Goal: Task Accomplishment & Management: Use online tool/utility

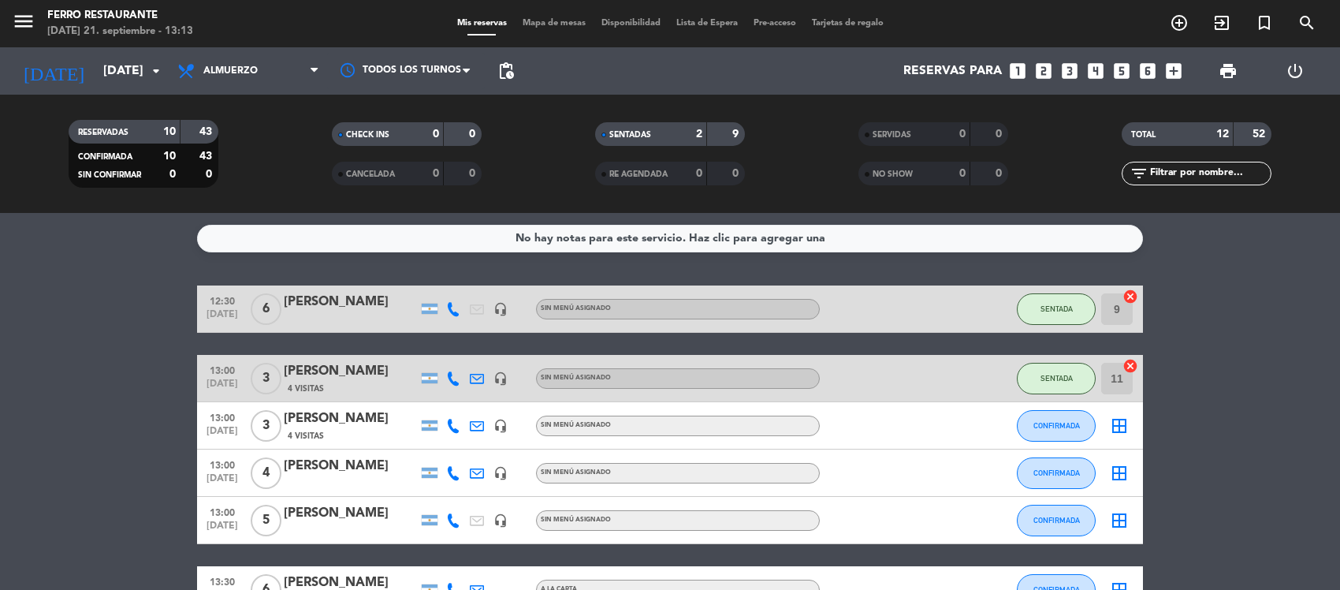
click at [106, 244] on service-notes "No hay notas para este servicio. Haz clic para agregar una" at bounding box center [670, 239] width 1340 height 28
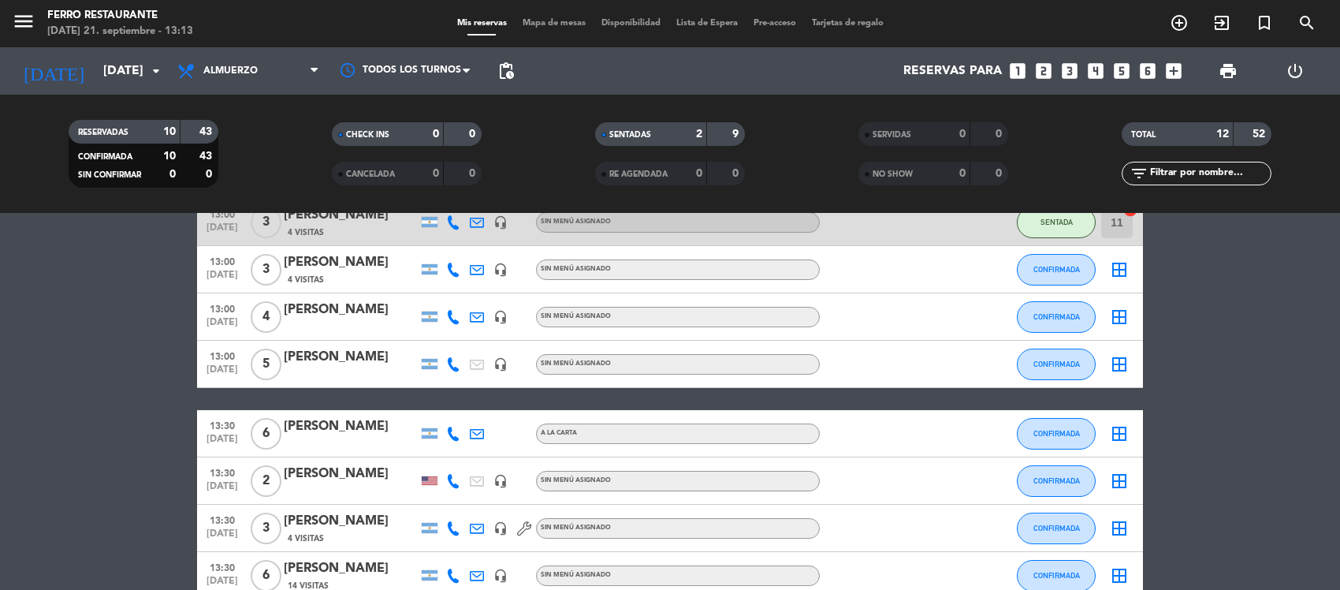
scroll to position [117, 0]
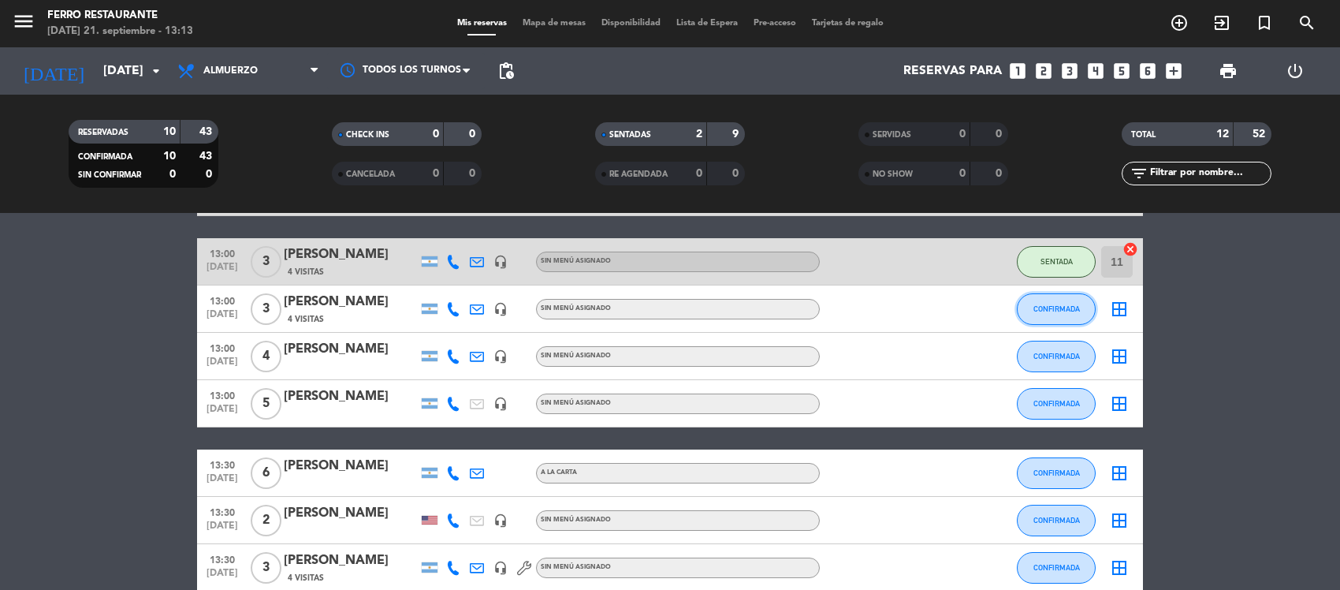
click at [1055, 313] on span "CONFIRMADA" at bounding box center [1056, 308] width 47 height 9
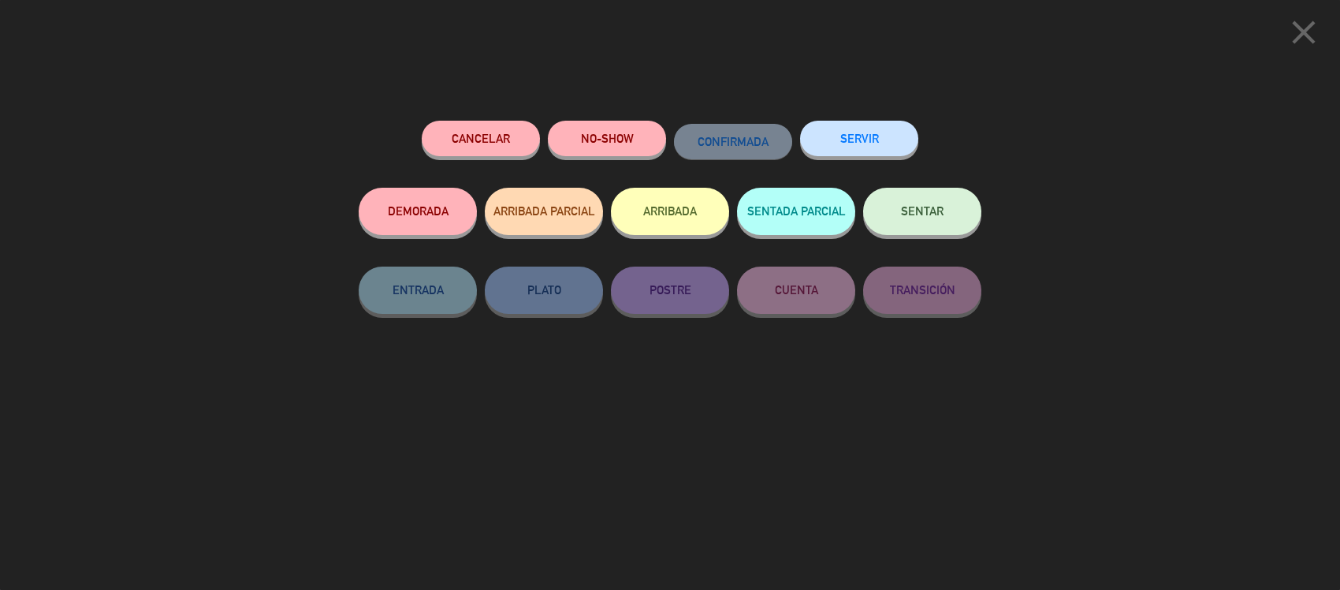
click at [900, 193] on div "SENTAR" at bounding box center [922, 227] width 118 height 79
click at [901, 218] on span "SENTAR" at bounding box center [922, 210] width 43 height 13
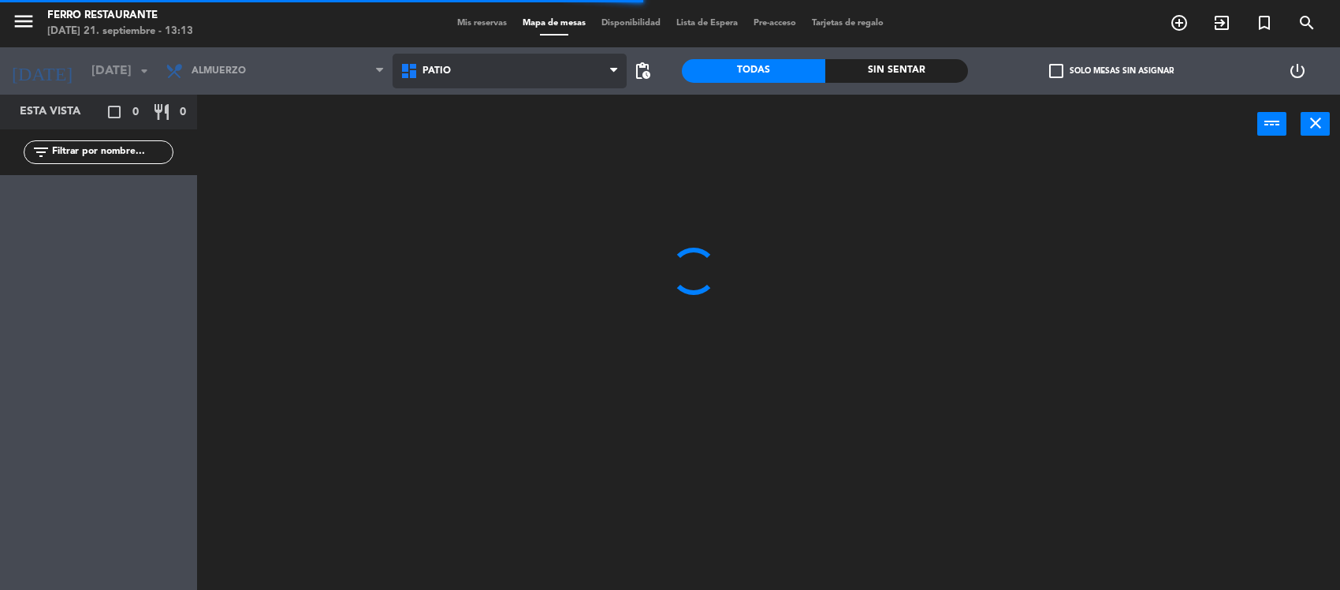
click at [512, 85] on span "Patio" at bounding box center [510, 71] width 235 height 35
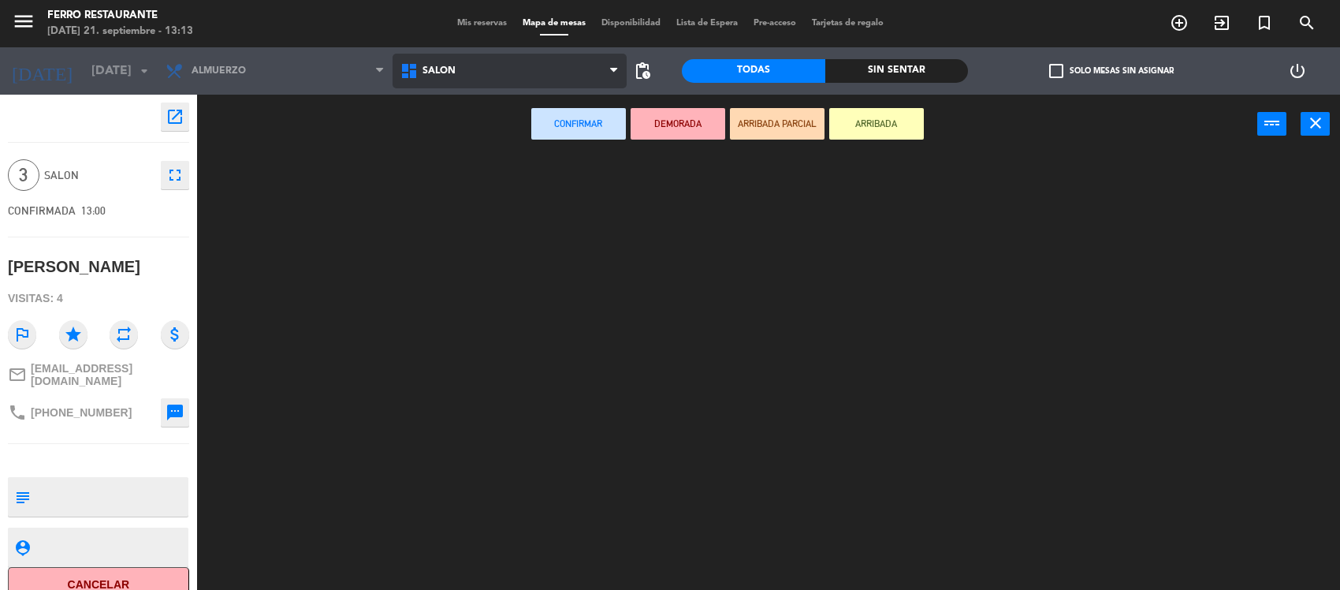
click at [498, 131] on ng-component "menu [PERSON_NAME] Restaurante [DATE] 21. septiembre - 13:13 Mis reservas Mapa …" at bounding box center [670, 296] width 1340 height 592
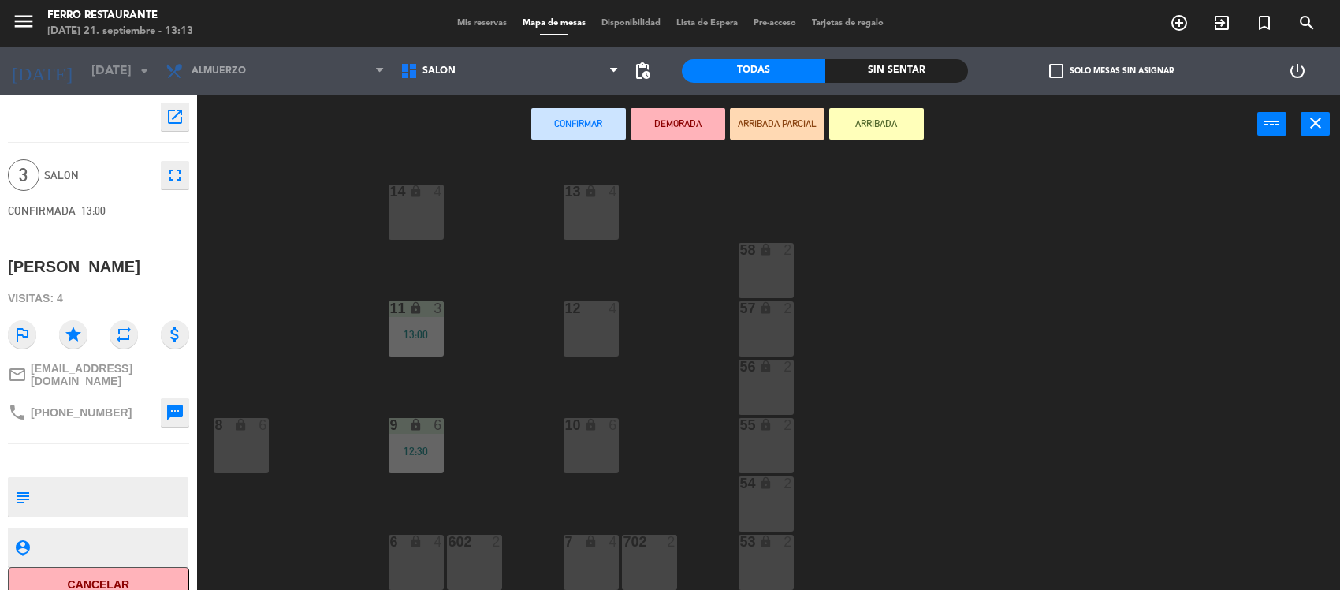
click at [422, 550] on div "6 lock 4" at bounding box center [416, 561] width 55 height 55
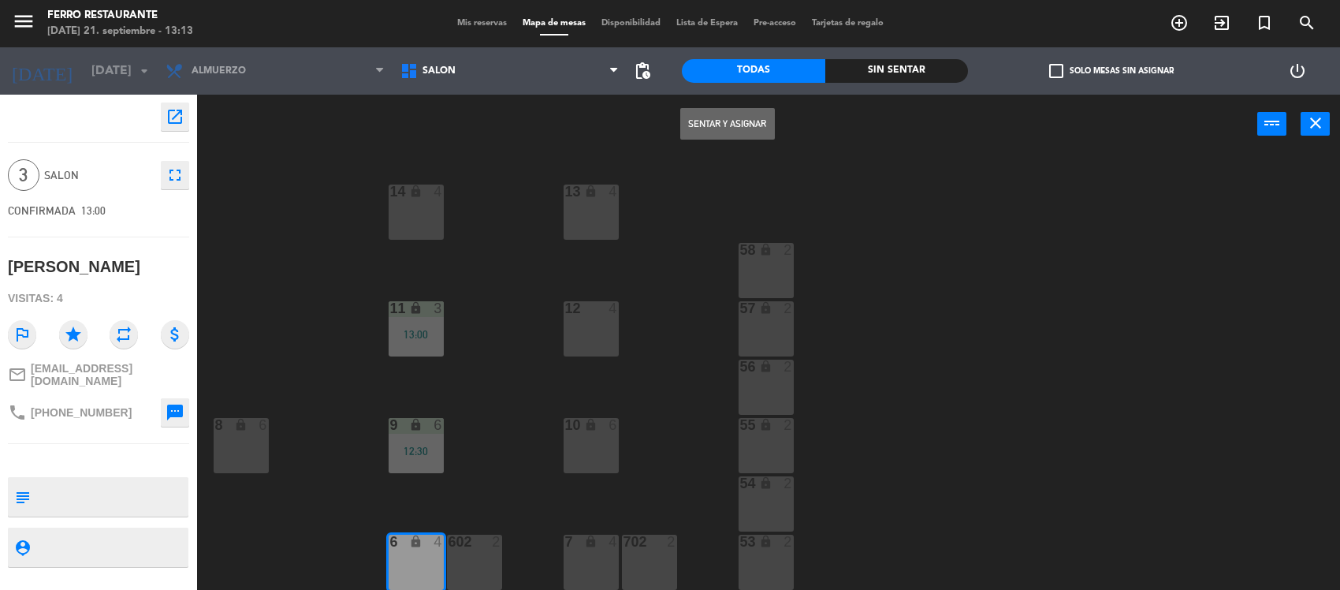
click at [706, 125] on button "Sentar y Asignar" at bounding box center [727, 124] width 95 height 32
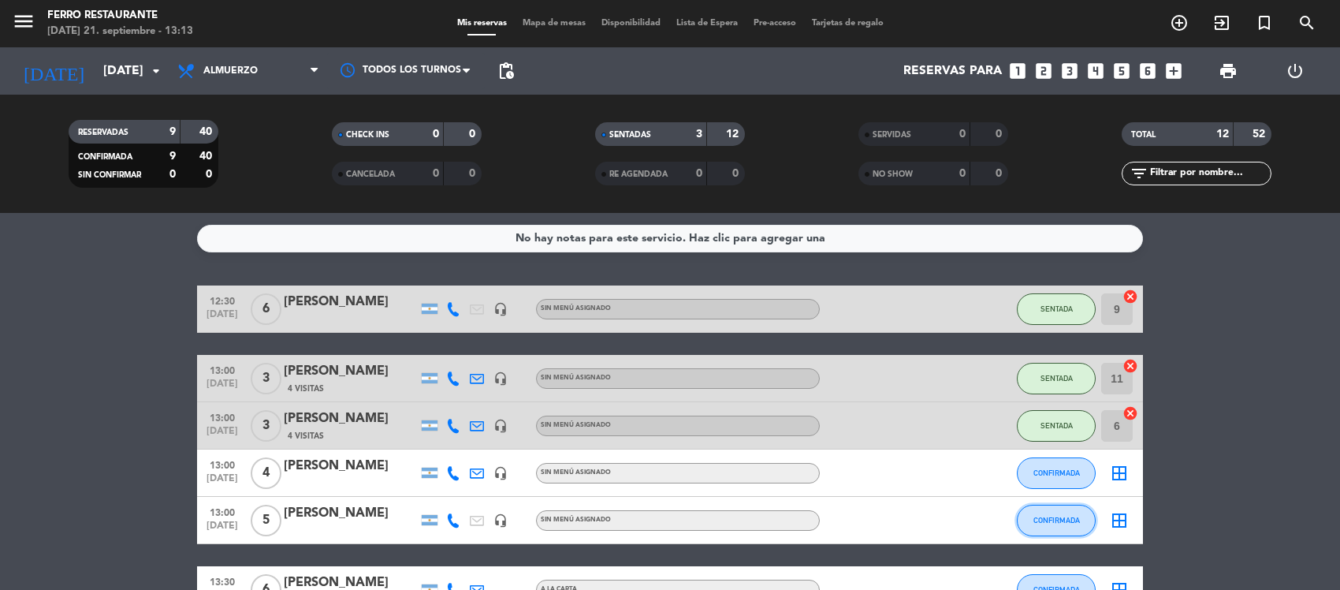
drag, startPoint x: 1034, startPoint y: 542, endPoint x: 1051, endPoint y: 487, distance: 57.6
click at [1051, 477] on span "CONFIRMADA" at bounding box center [1056, 472] width 47 height 9
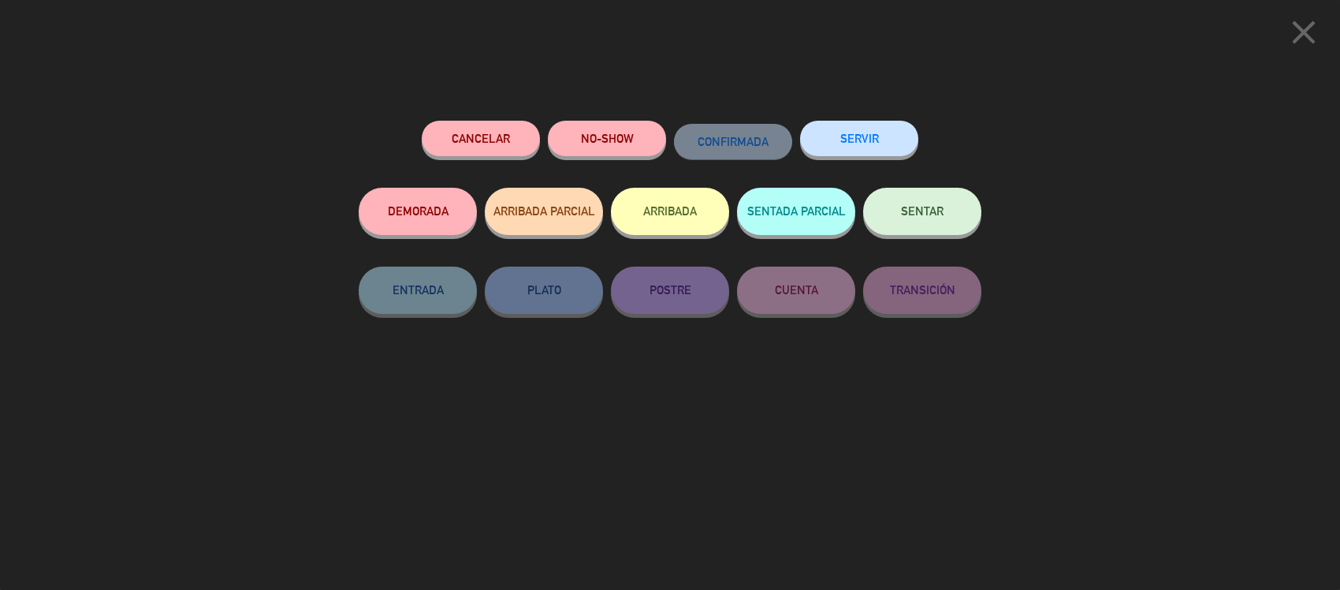
click at [905, 194] on button "SENTAR" at bounding box center [922, 211] width 118 height 47
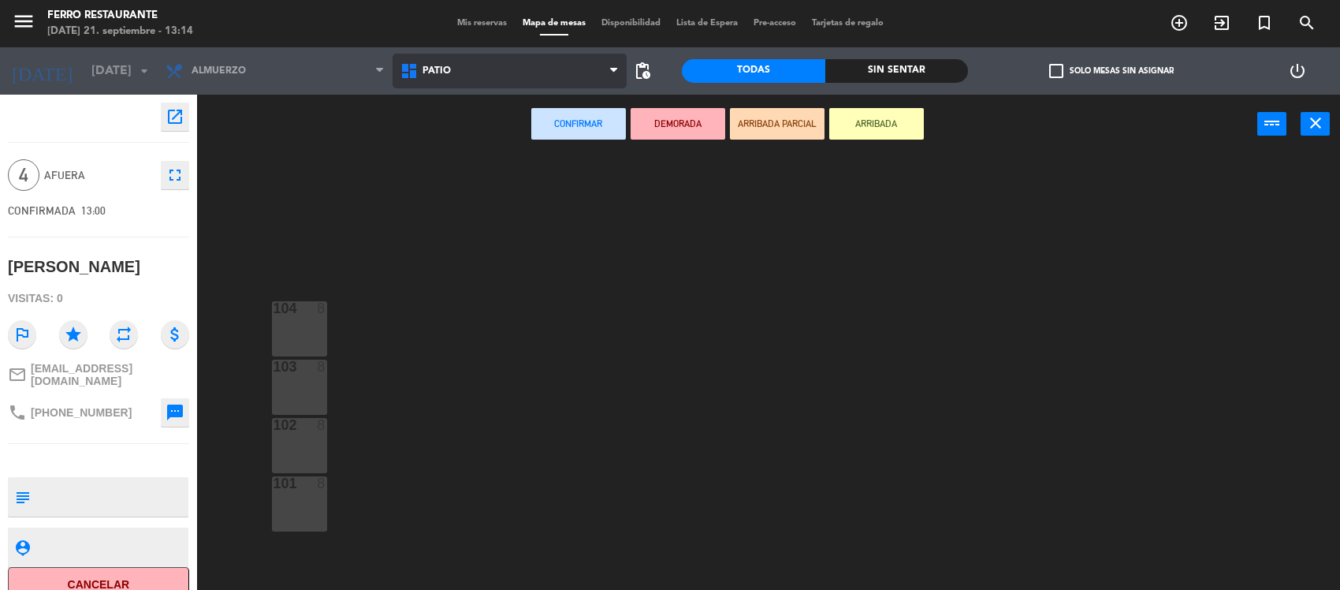
click at [493, 73] on span "Patio" at bounding box center [510, 71] width 235 height 35
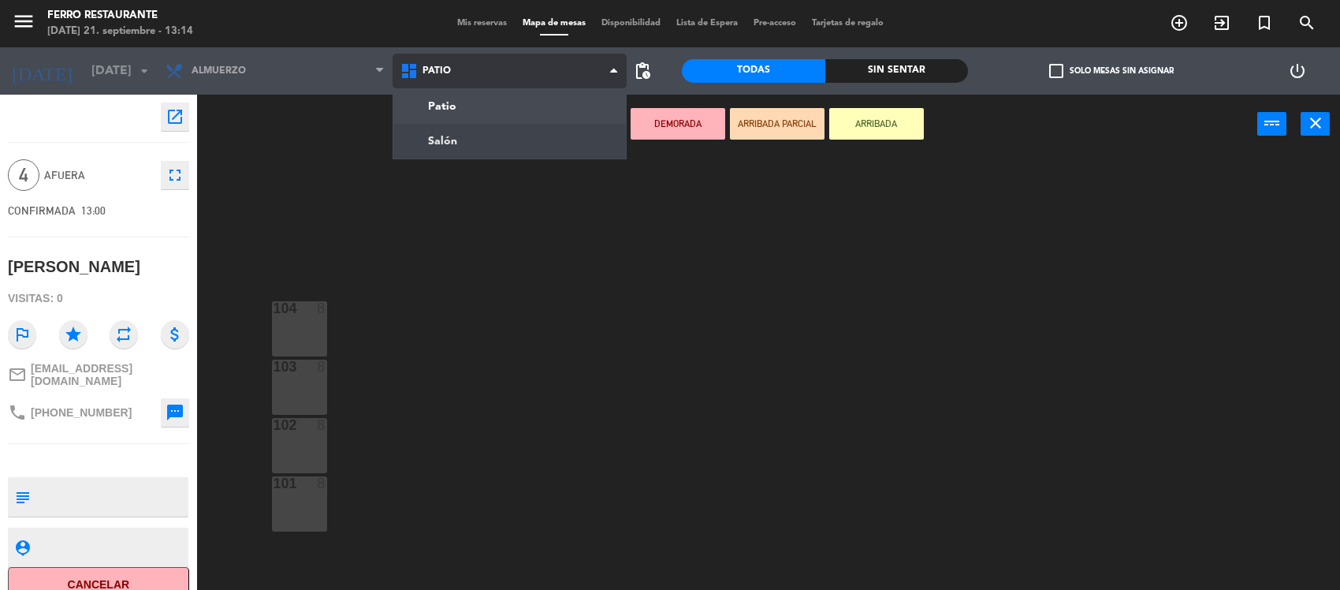
click at [461, 136] on ng-component "menu [PERSON_NAME] Restaurante [DATE] 21. septiembre - 13:14 Mis reservas Mapa …" at bounding box center [670, 296] width 1340 height 592
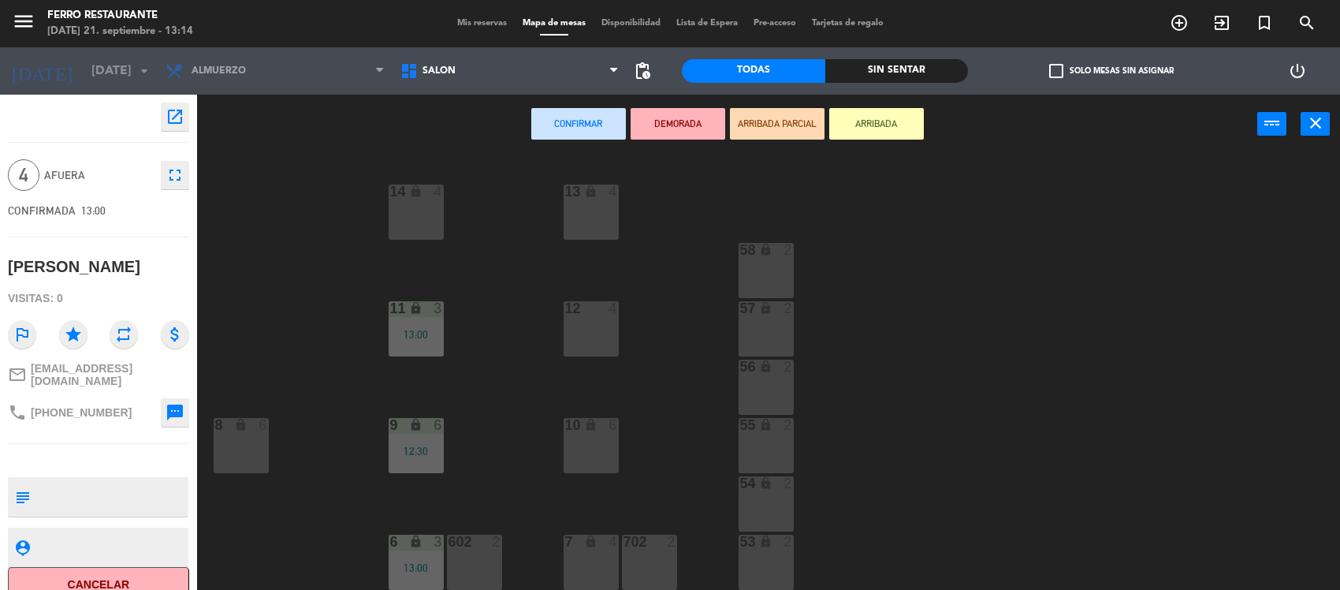
click at [772, 373] on div "lock" at bounding box center [766, 366] width 26 height 15
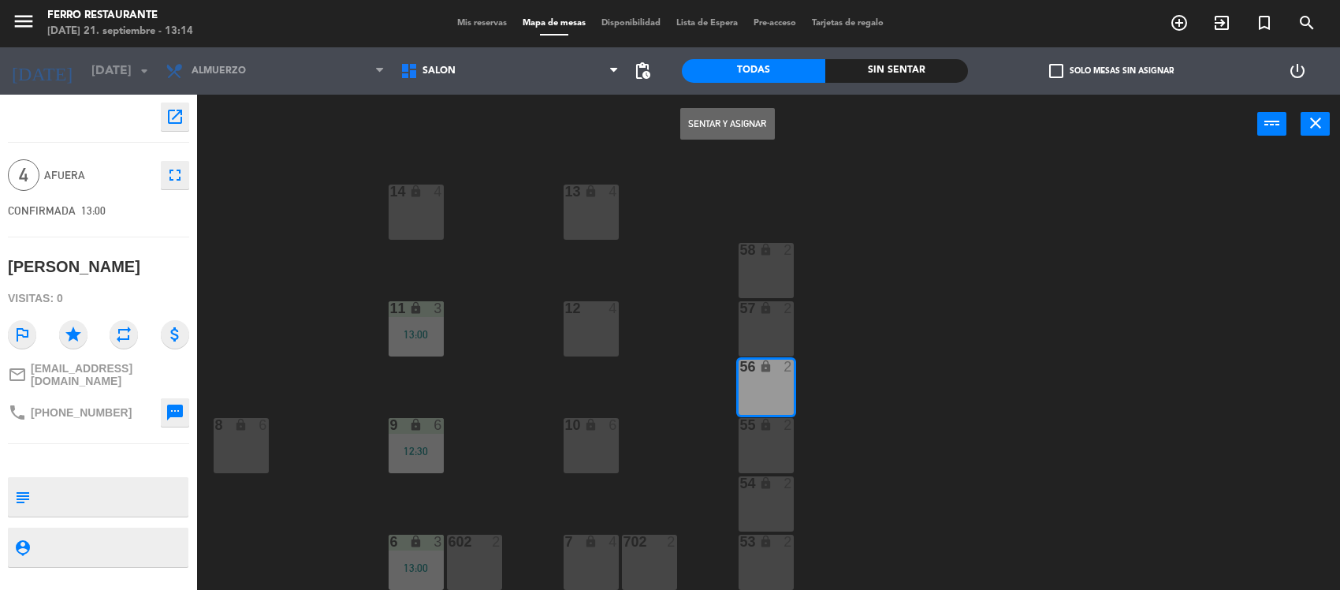
click at [750, 120] on button "Sentar y Asignar" at bounding box center [727, 124] width 95 height 32
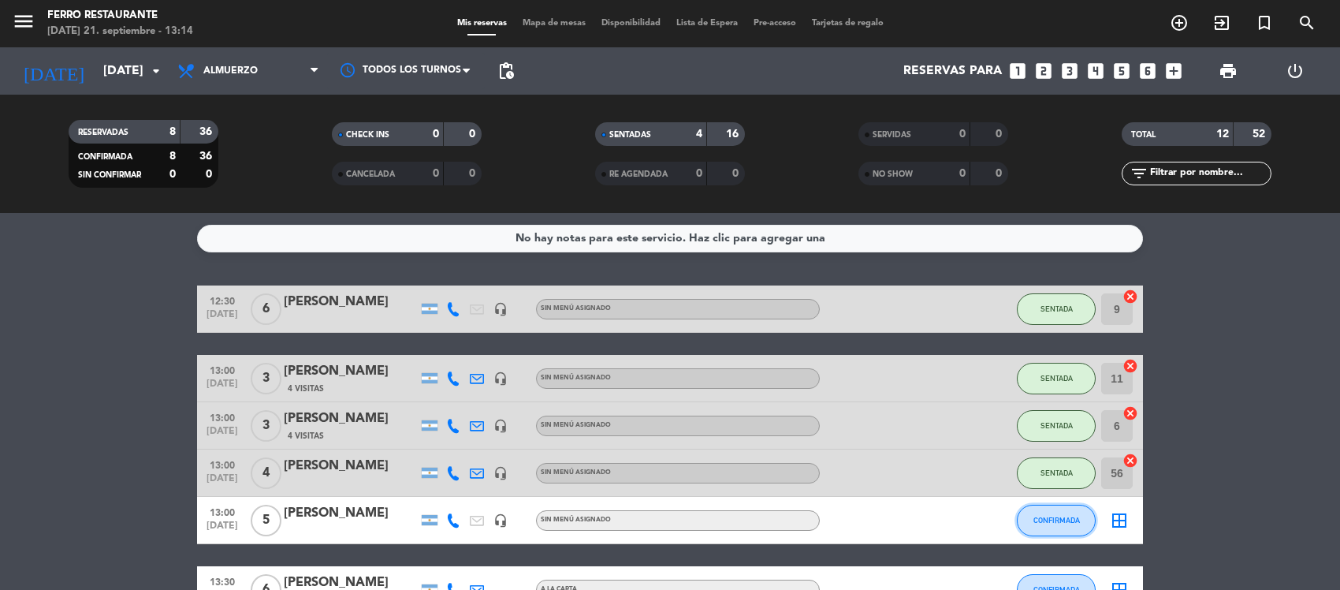
click at [1068, 536] on button "CONFIRMADA" at bounding box center [1056, 520] width 79 height 32
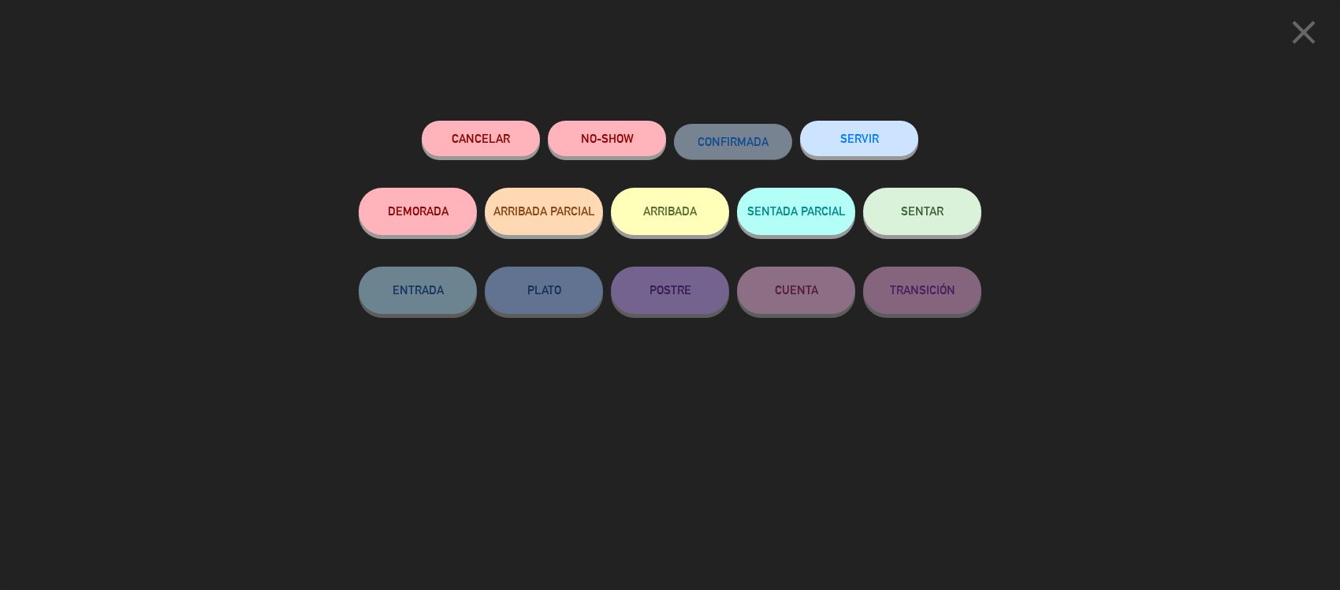
click at [910, 229] on button "SENTAR" at bounding box center [922, 211] width 118 height 47
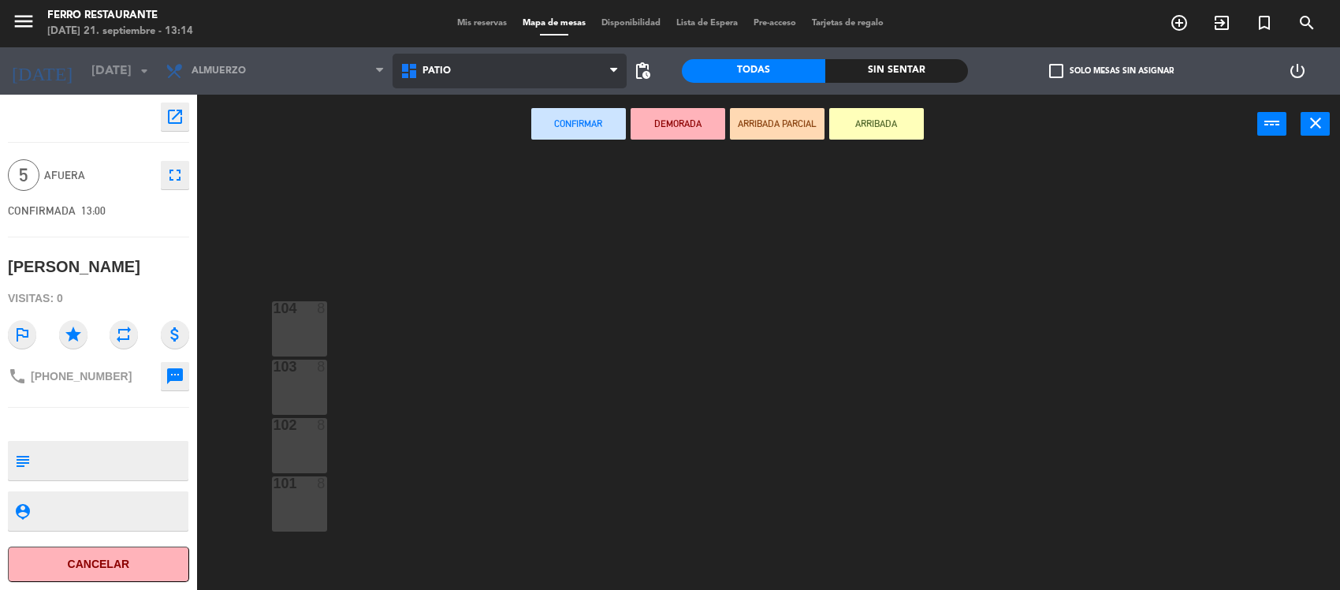
click at [461, 84] on span "Patio" at bounding box center [510, 71] width 235 height 35
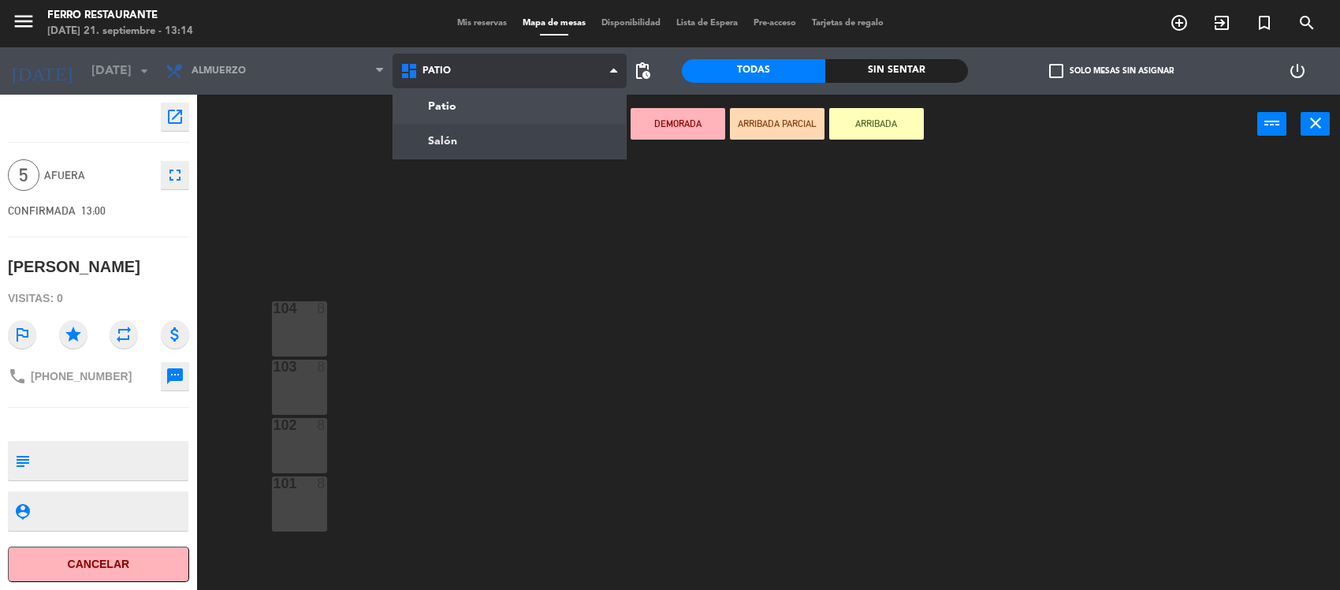
click at [449, 138] on ng-component "menu [PERSON_NAME] Restaurante [DATE] 21. septiembre - 13:14 Mis reservas Mapa …" at bounding box center [670, 296] width 1340 height 592
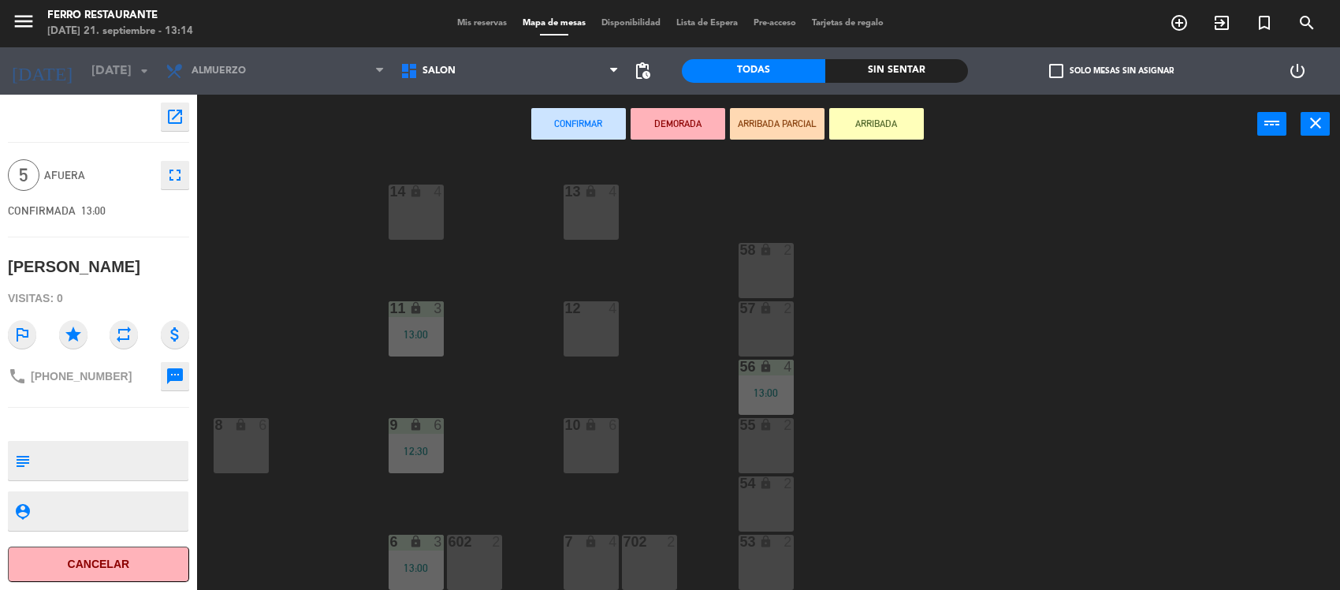
click at [595, 439] on div "10 lock 6" at bounding box center [591, 445] width 55 height 55
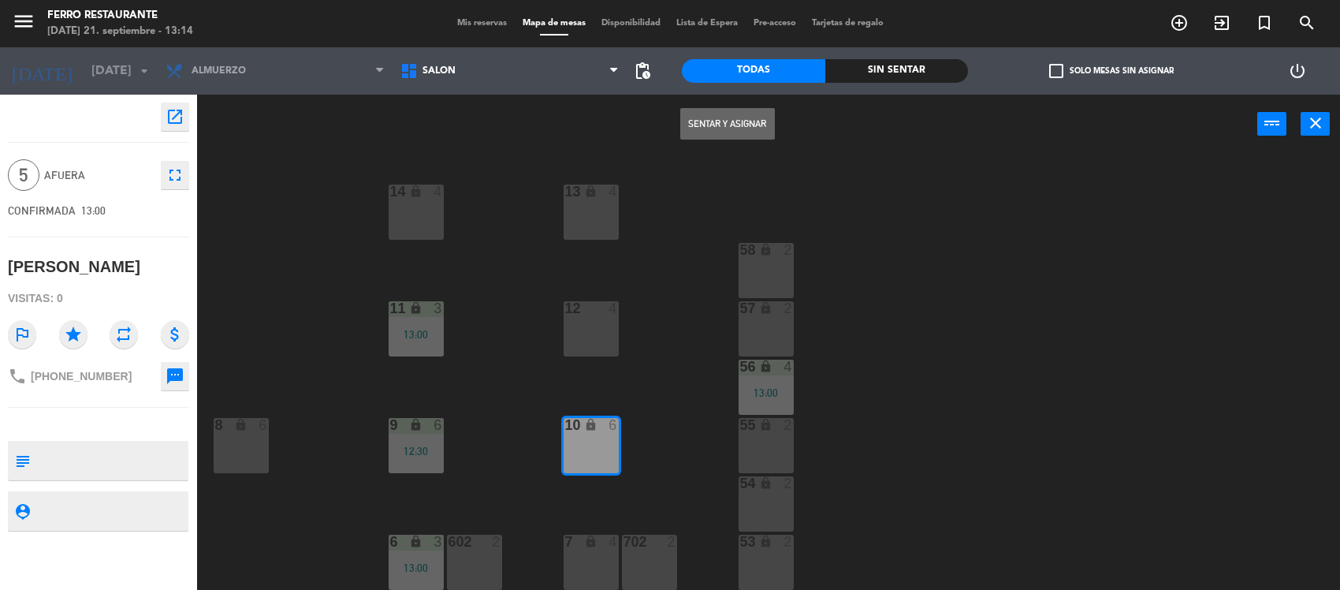
click at [739, 127] on button "Sentar y Asignar" at bounding box center [727, 124] width 95 height 32
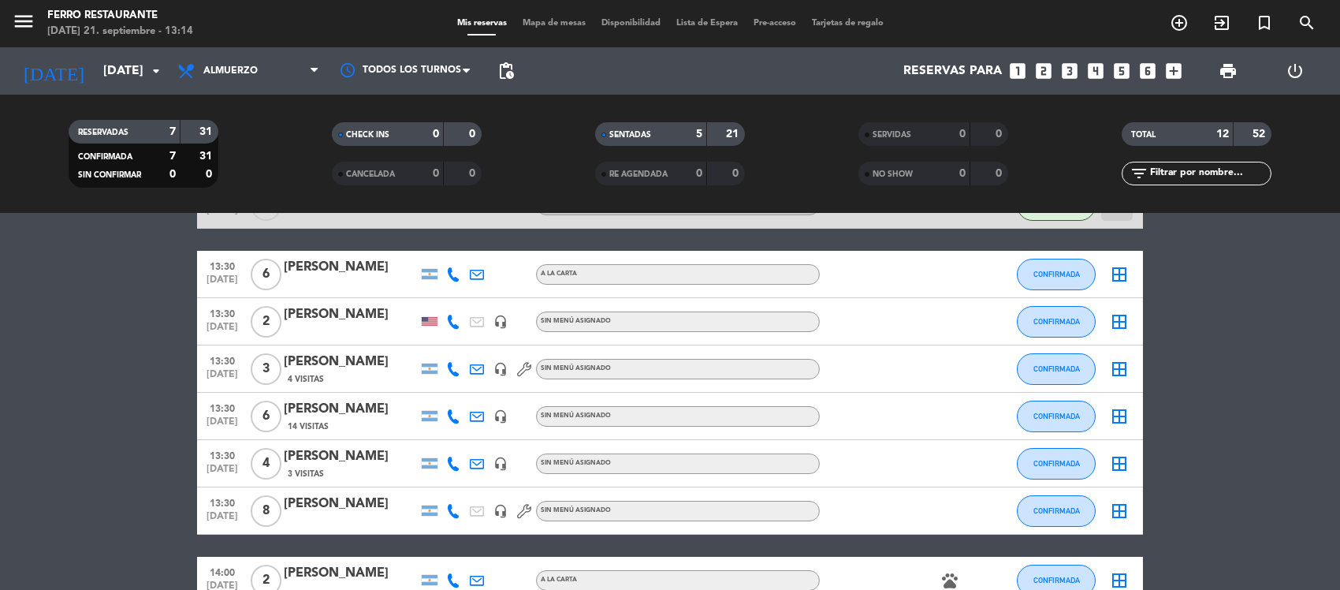
scroll to position [355, 0]
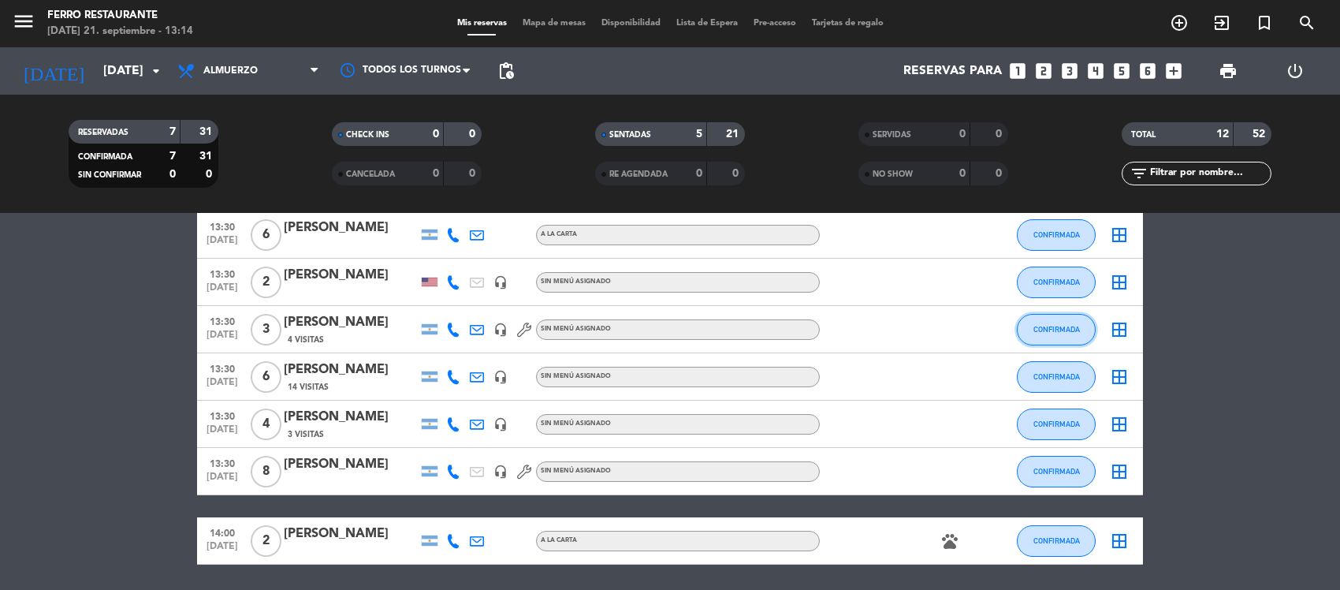
click at [1059, 340] on button "CONFIRMADA" at bounding box center [1056, 330] width 79 height 32
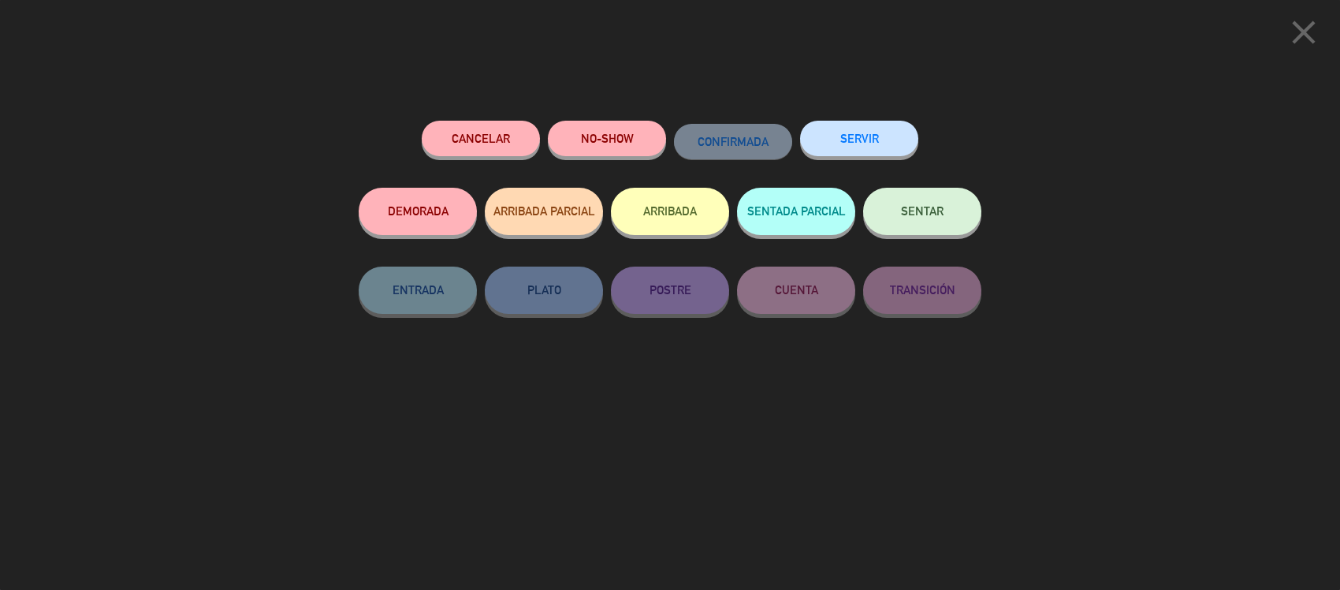
click at [915, 233] on button "SENTAR" at bounding box center [922, 211] width 118 height 47
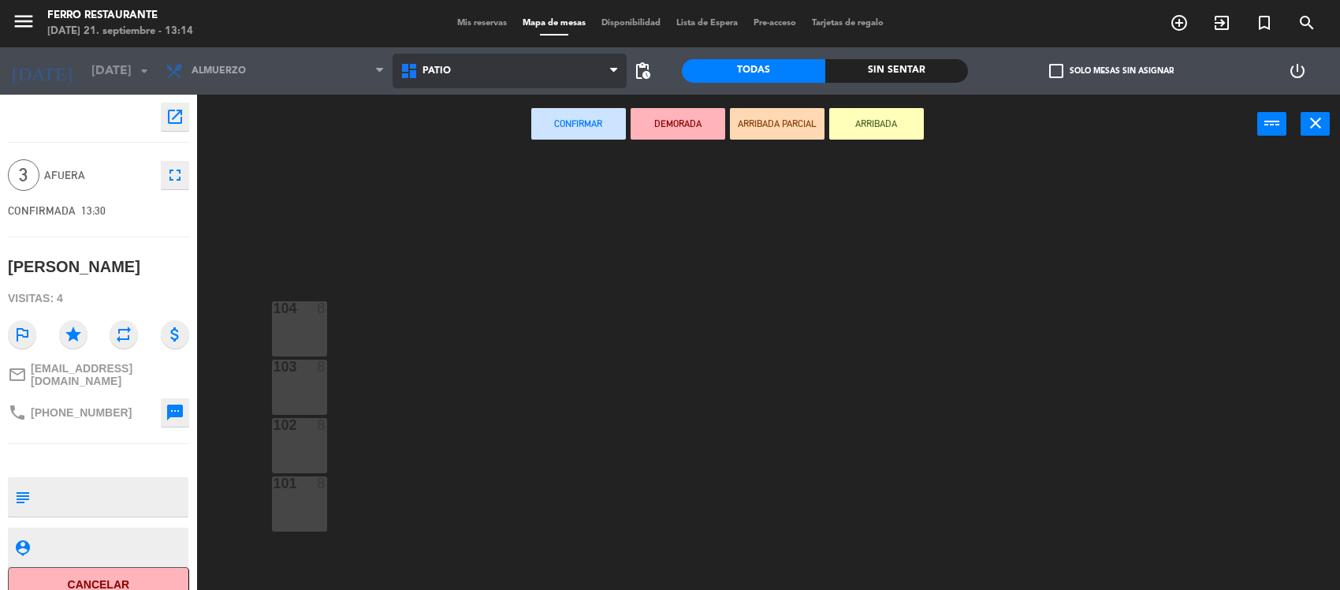
click at [560, 69] on span "Patio" at bounding box center [510, 71] width 235 height 35
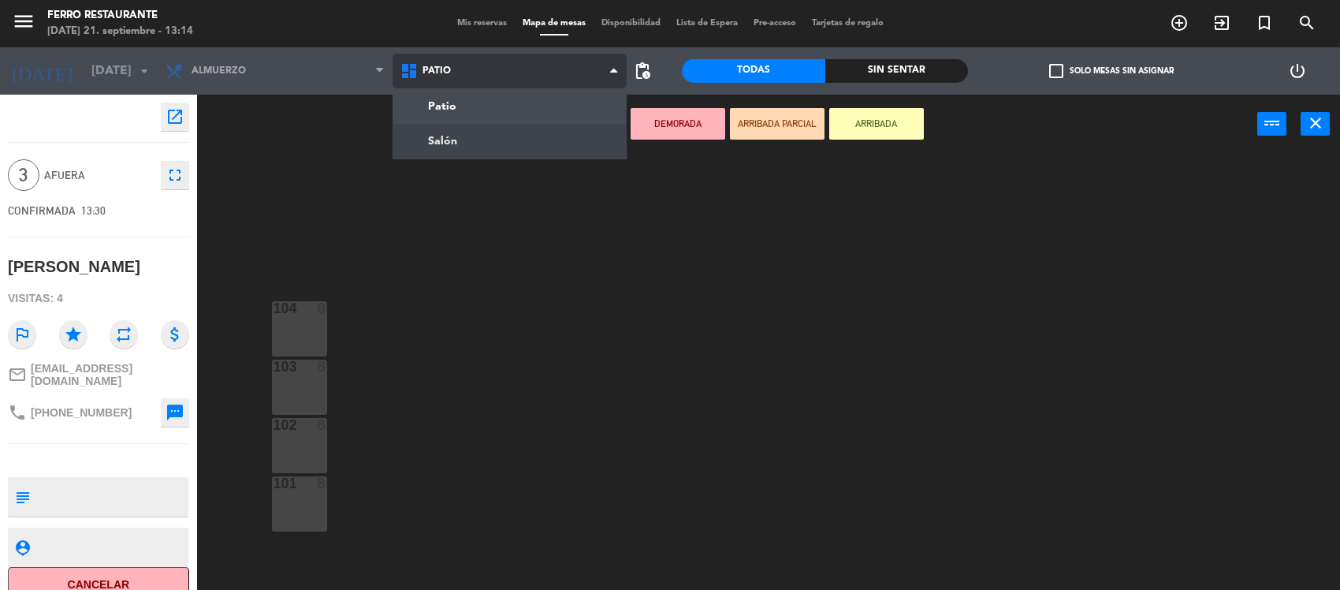
click at [466, 132] on ng-component "menu [PERSON_NAME] Restaurante [DATE] 21. septiembre - 13:14 Mis reservas Mapa …" at bounding box center [670, 296] width 1340 height 592
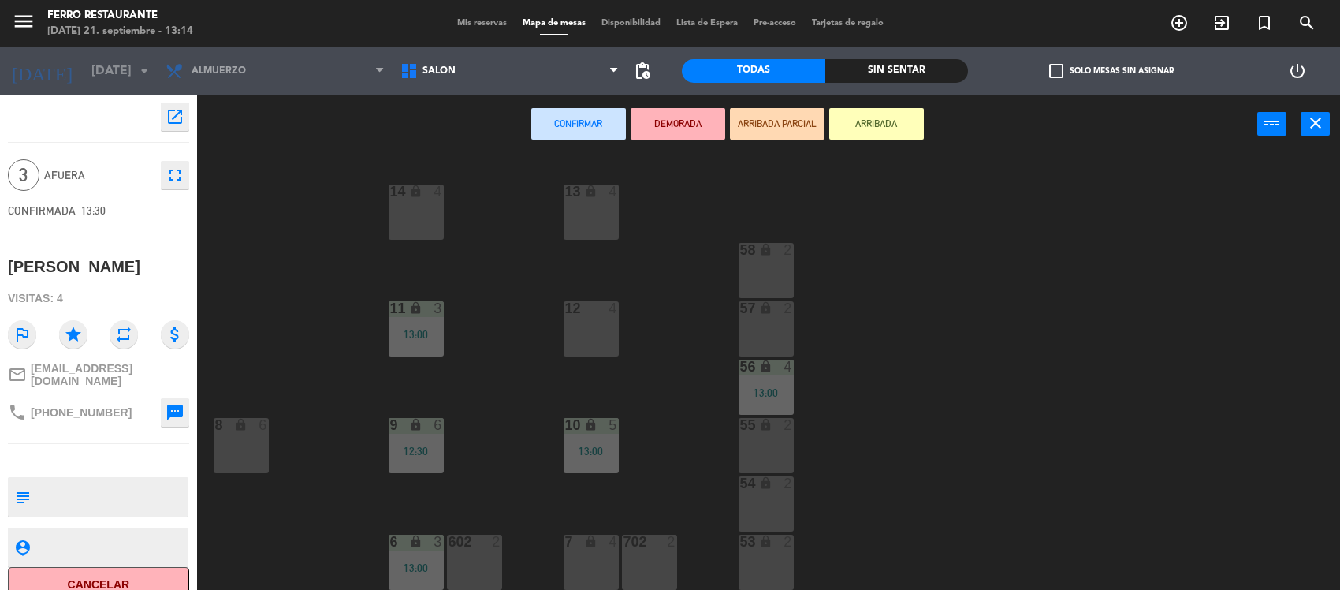
click at [765, 276] on div "58 lock 2" at bounding box center [766, 270] width 55 height 55
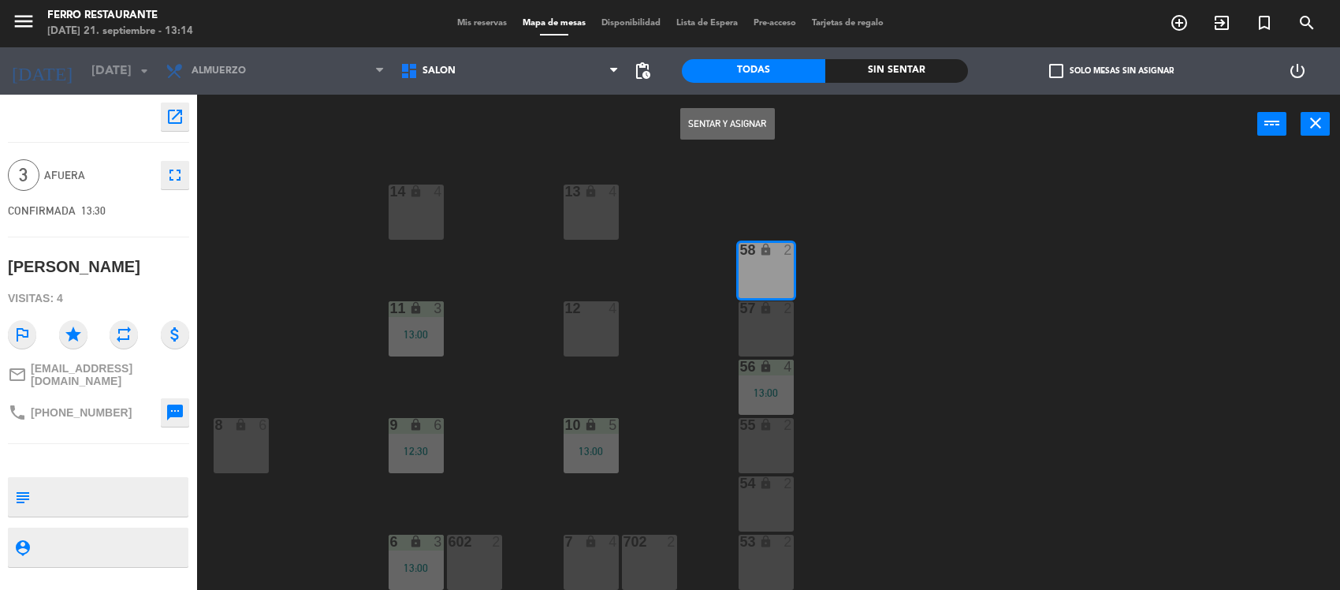
click at [730, 132] on button "Sentar y Asignar" at bounding box center [727, 124] width 95 height 32
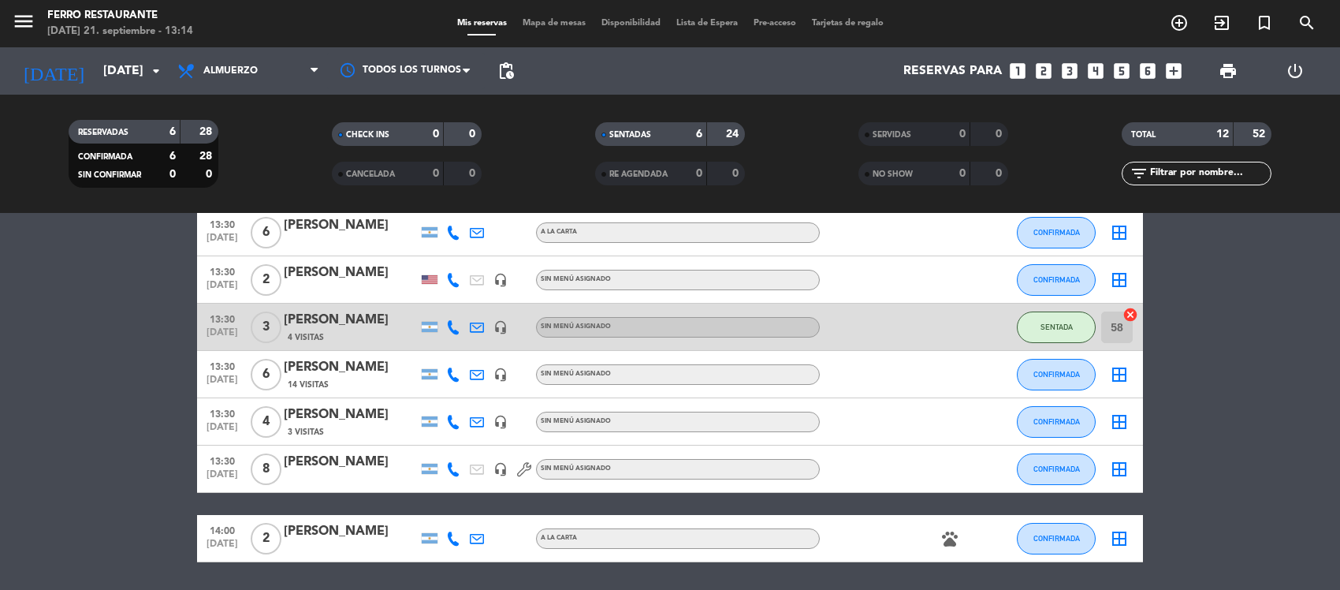
scroll to position [353, 0]
